Goal: Find specific page/section: Find specific page/section

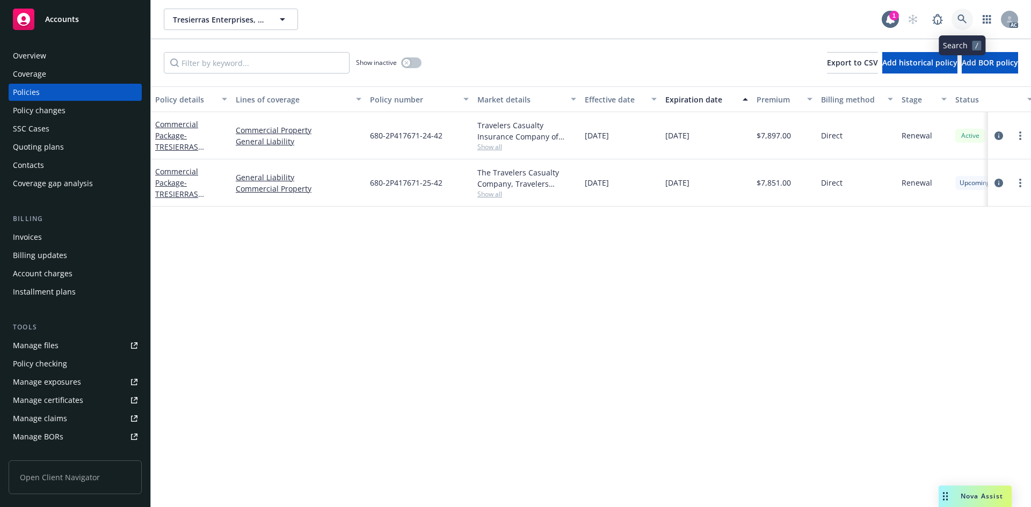
click at [960, 14] on icon at bounding box center [962, 19] width 10 height 10
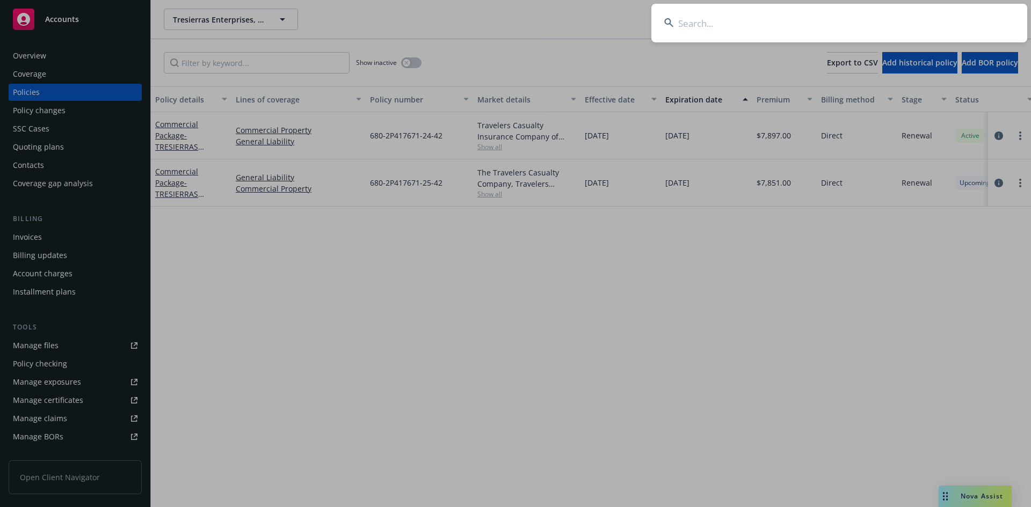
drag, startPoint x: 815, startPoint y: 34, endPoint x: 794, endPoint y: 29, distance: 21.6
click at [815, 34] on input at bounding box center [839, 23] width 376 height 39
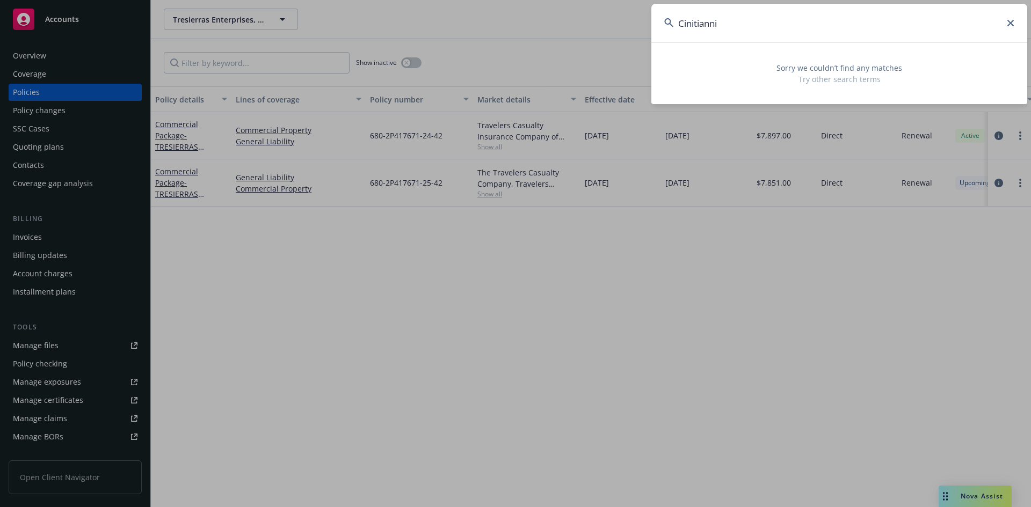
drag, startPoint x: 696, startPoint y: 25, endPoint x: 720, endPoint y: 27, distance: 24.3
click at [720, 27] on input "Cinitianni" at bounding box center [839, 23] width 376 height 39
drag, startPoint x: 649, startPoint y: 27, endPoint x: 592, endPoint y: 12, distance: 58.9
click at [628, 22] on div "Cinitianni Sorry we couldn’t find any matches Try other search terms" at bounding box center [515, 253] width 1031 height 507
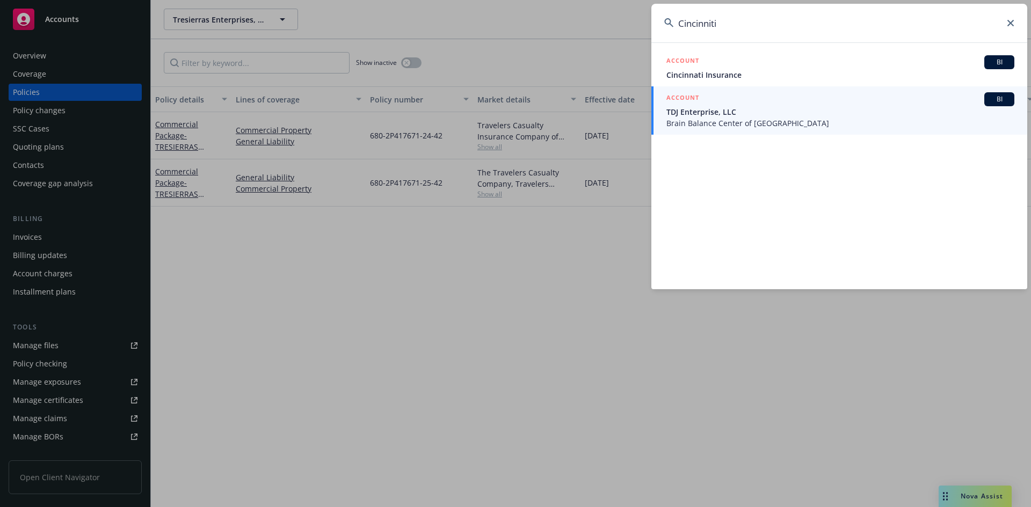
click at [725, 23] on input "Cincinniti" at bounding box center [839, 23] width 376 height 39
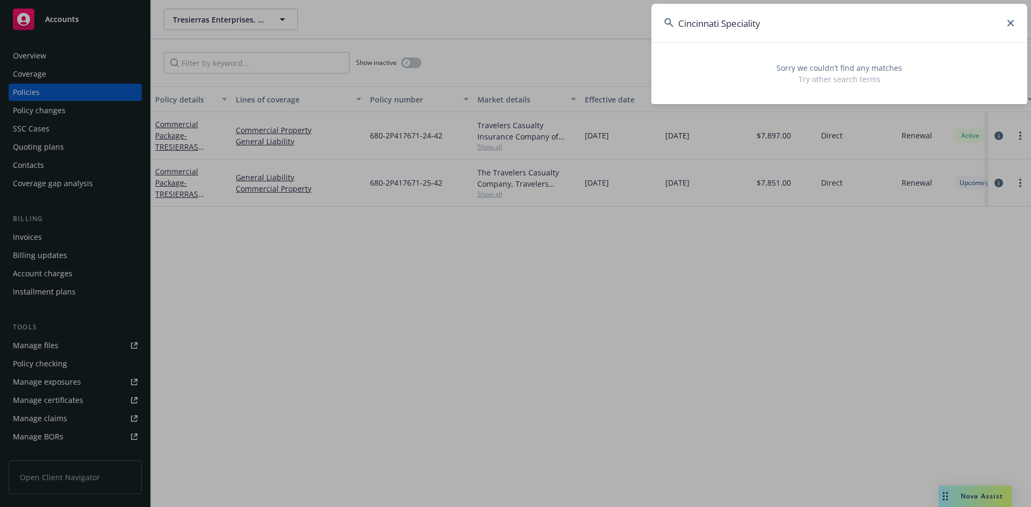
type input "Cincinnati Specialty"
